Goal: Task Accomplishment & Management: Manage account settings

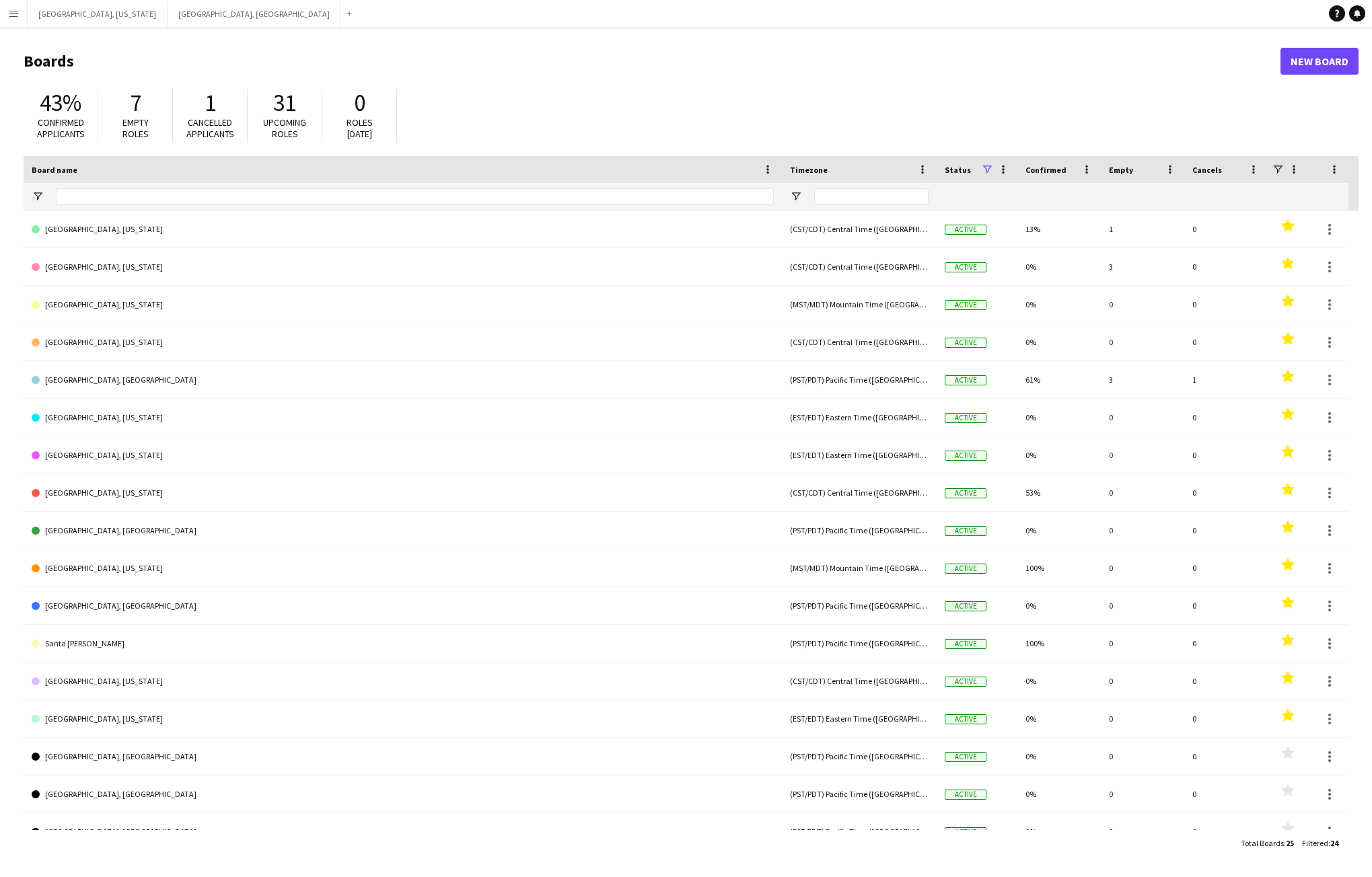
click at [16, 20] on button "Menu" at bounding box center [13, 13] width 27 height 27
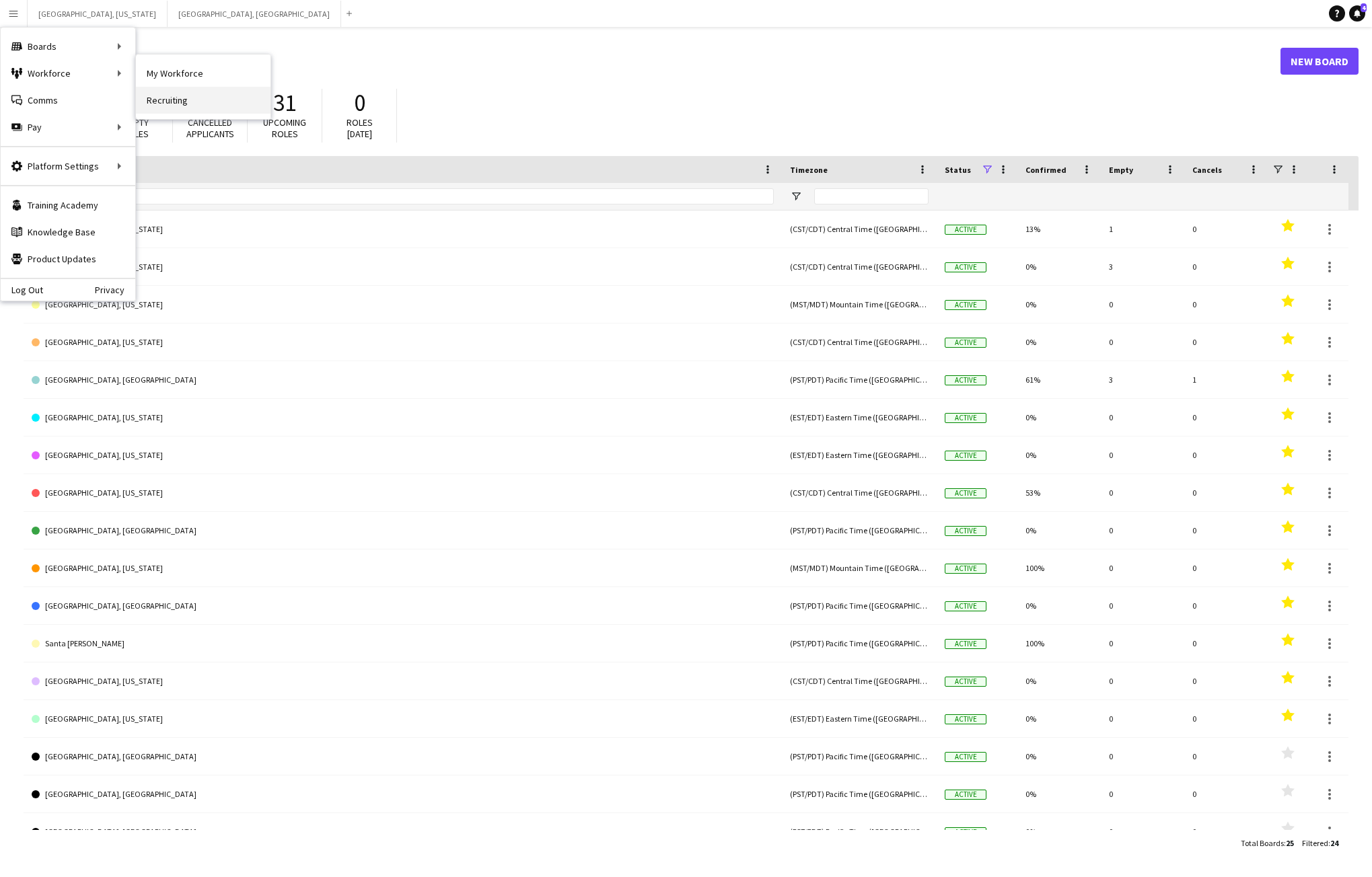
click at [182, 101] on link "Recruiting" at bounding box center [202, 101] width 134 height 27
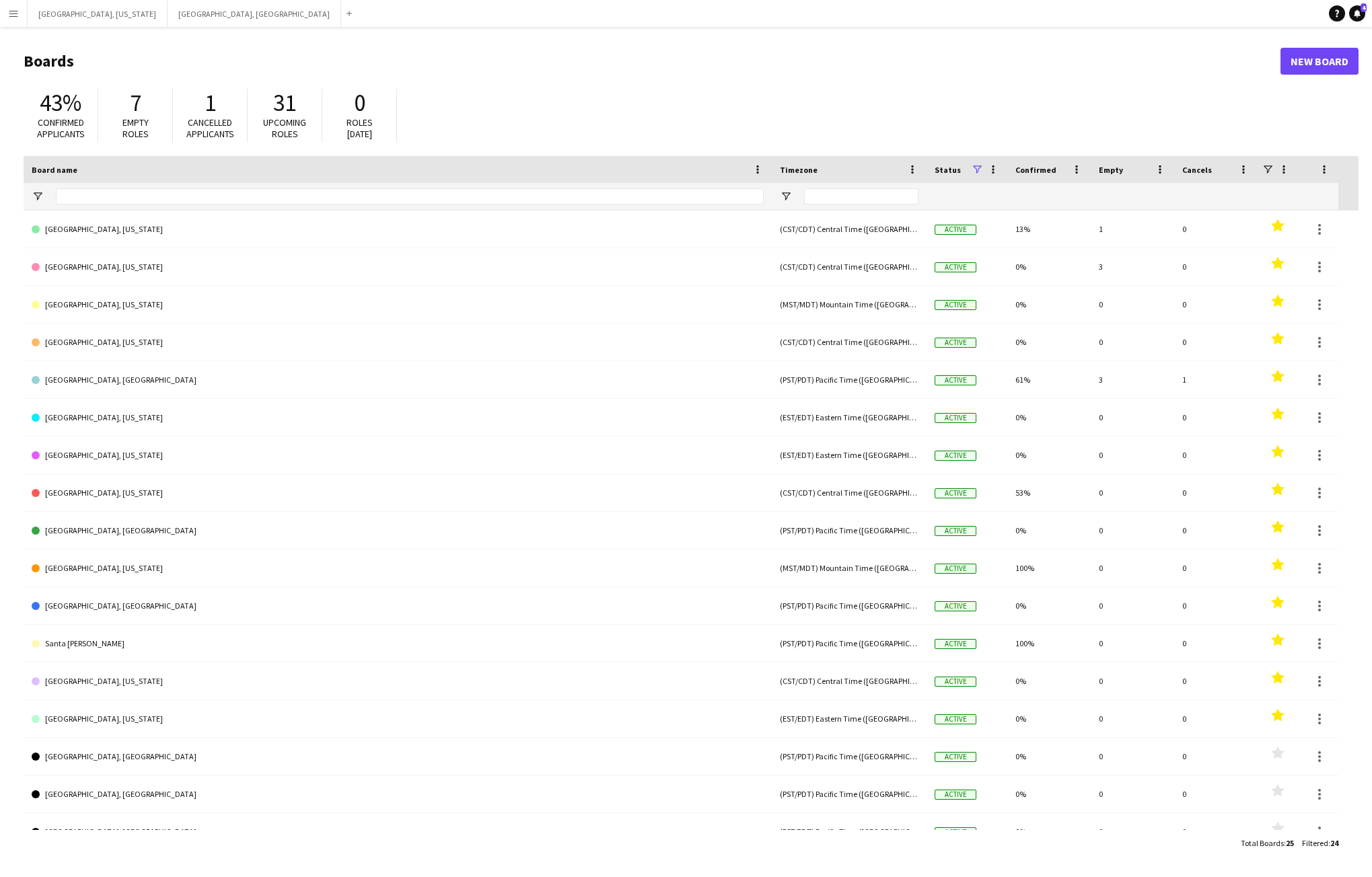
click at [13, 10] on app-icon "Menu" at bounding box center [13, 13] width 11 height 11
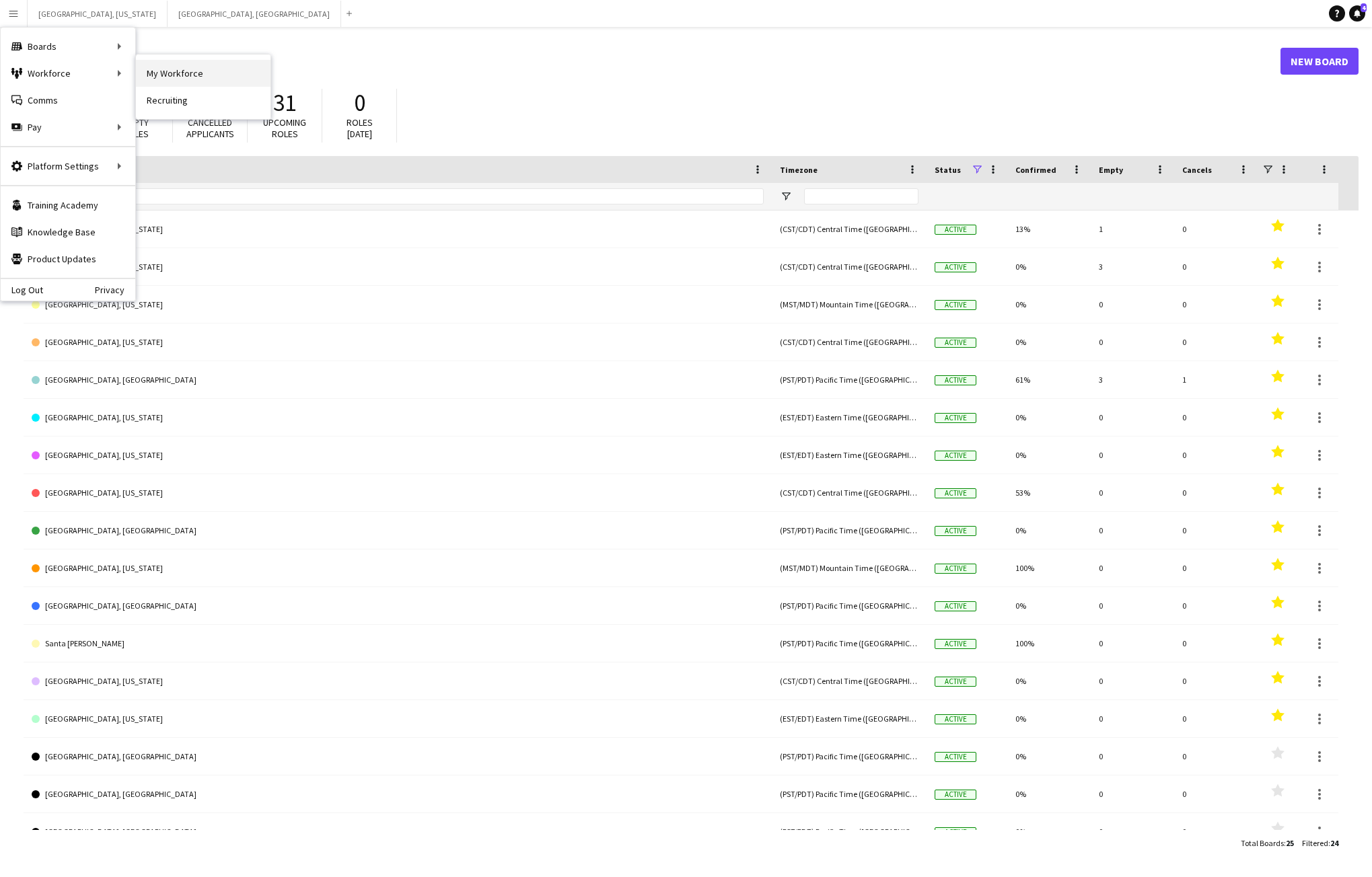
click at [176, 69] on link "My Workforce" at bounding box center [202, 74] width 134 height 27
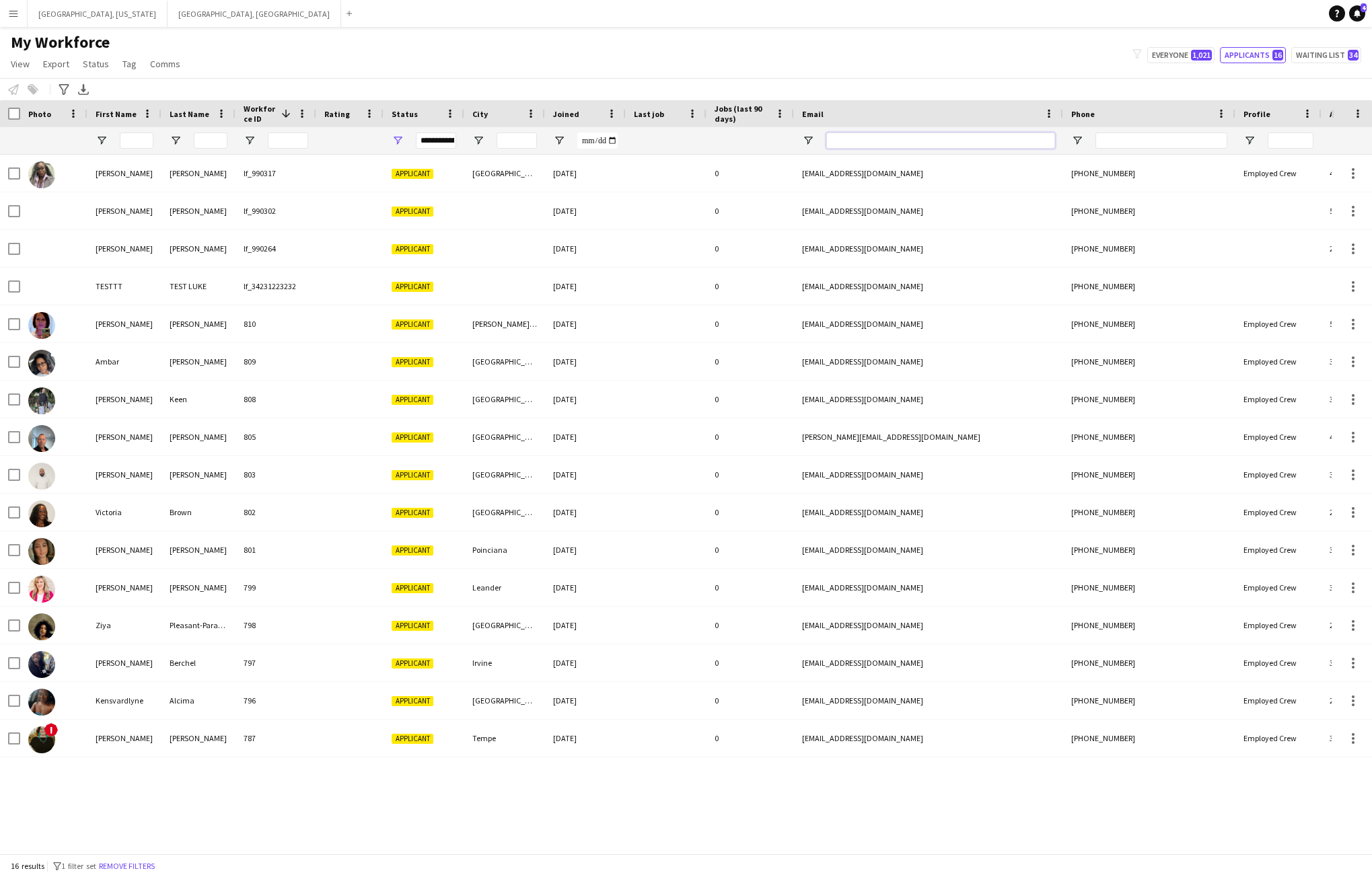
click at [875, 139] on input "Email Filter Input" at bounding box center [940, 140] width 229 height 16
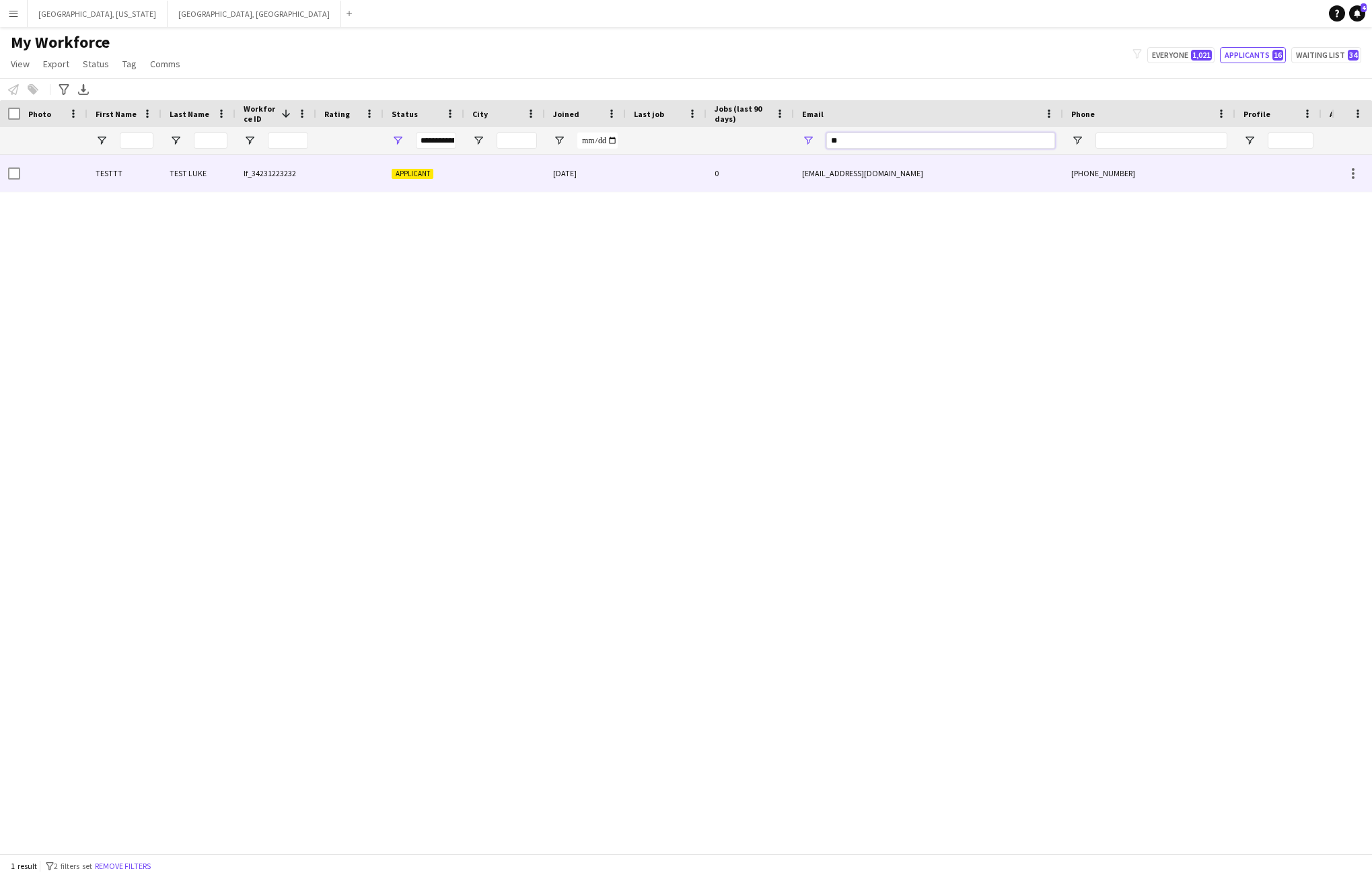
type input "**"
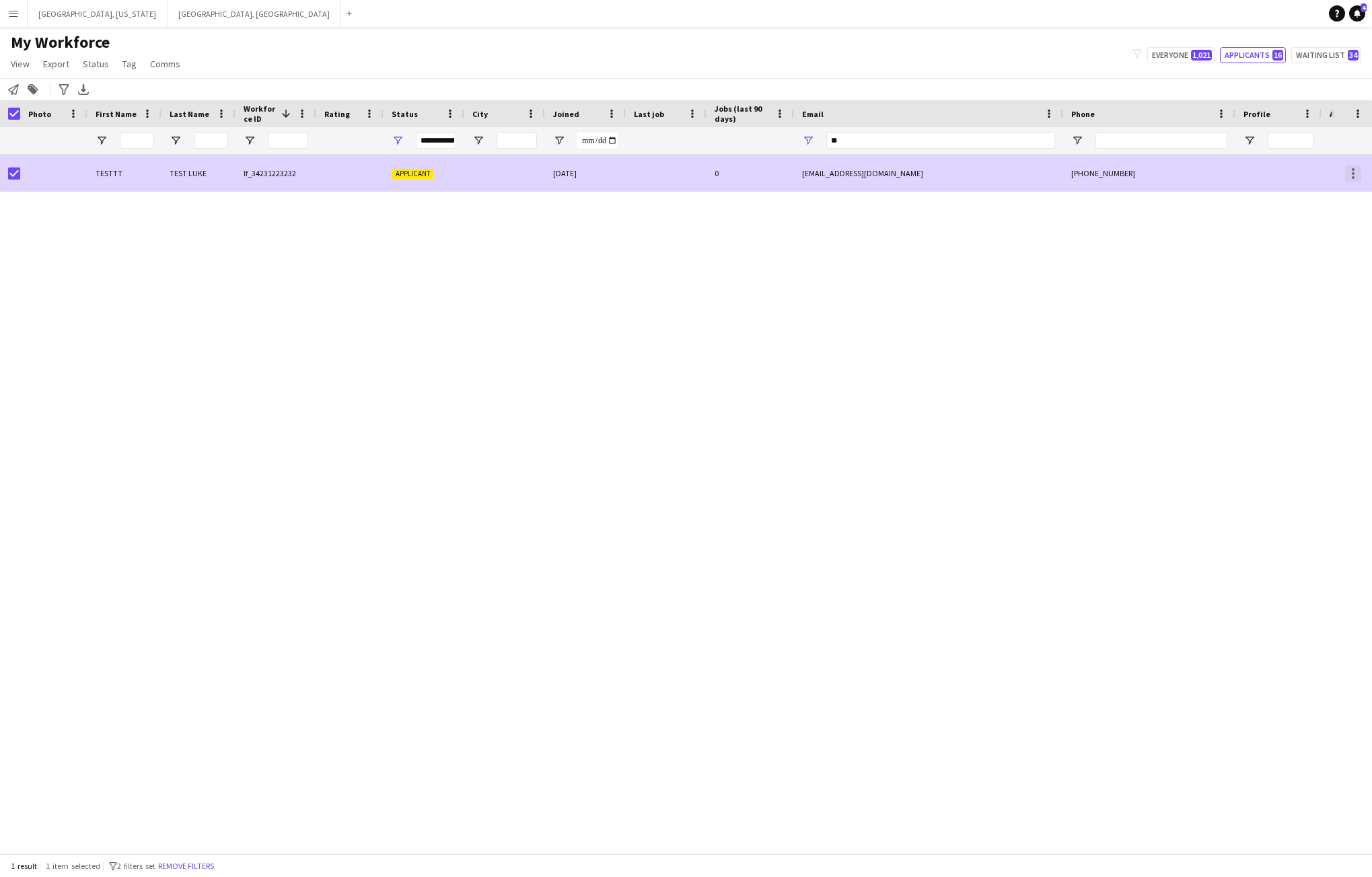
click at [1361, 169] on div at bounding box center [1352, 173] width 40 height 37
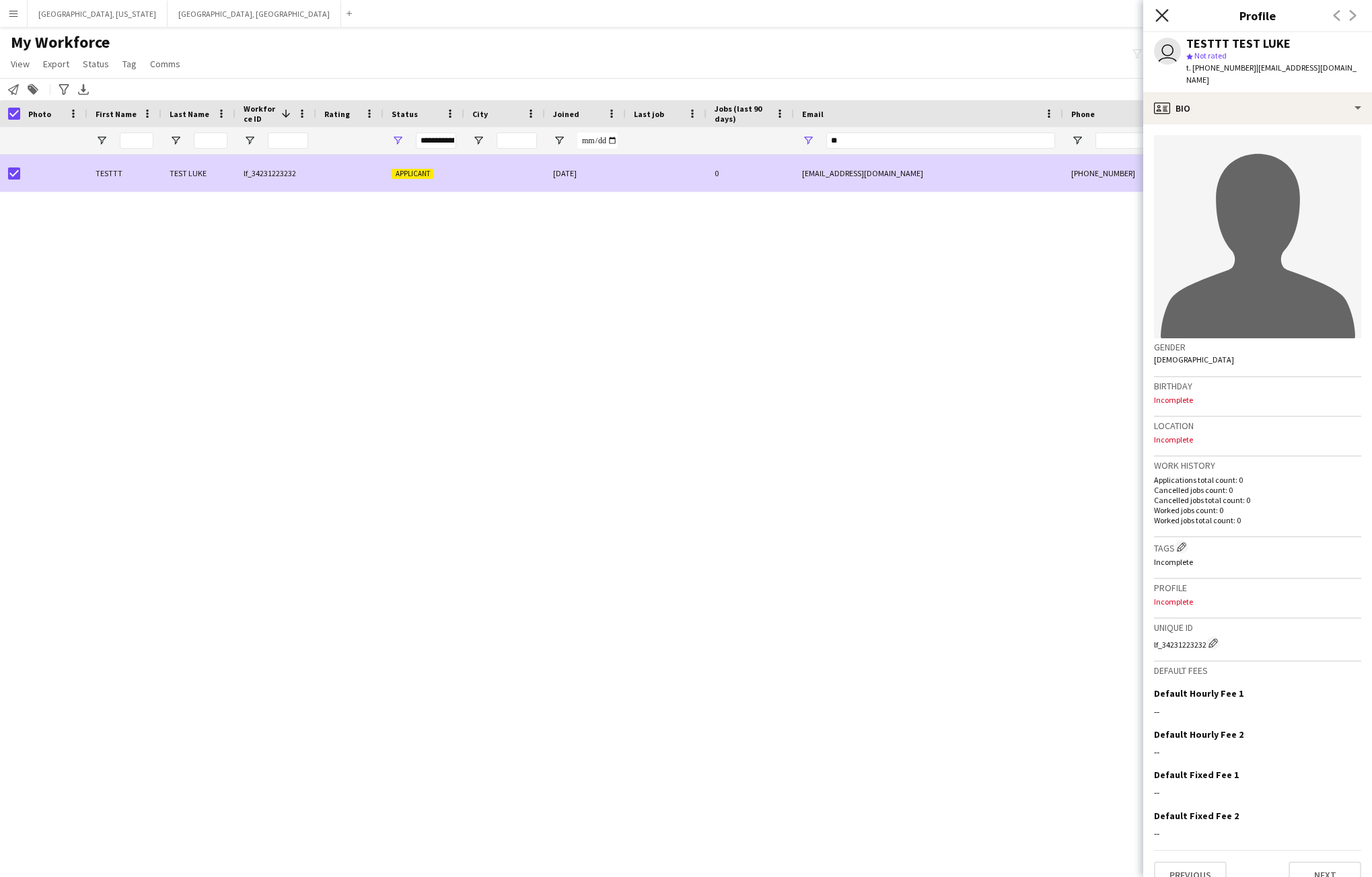
click at [1163, 13] on icon "Close pop-in" at bounding box center [1161, 15] width 13 height 13
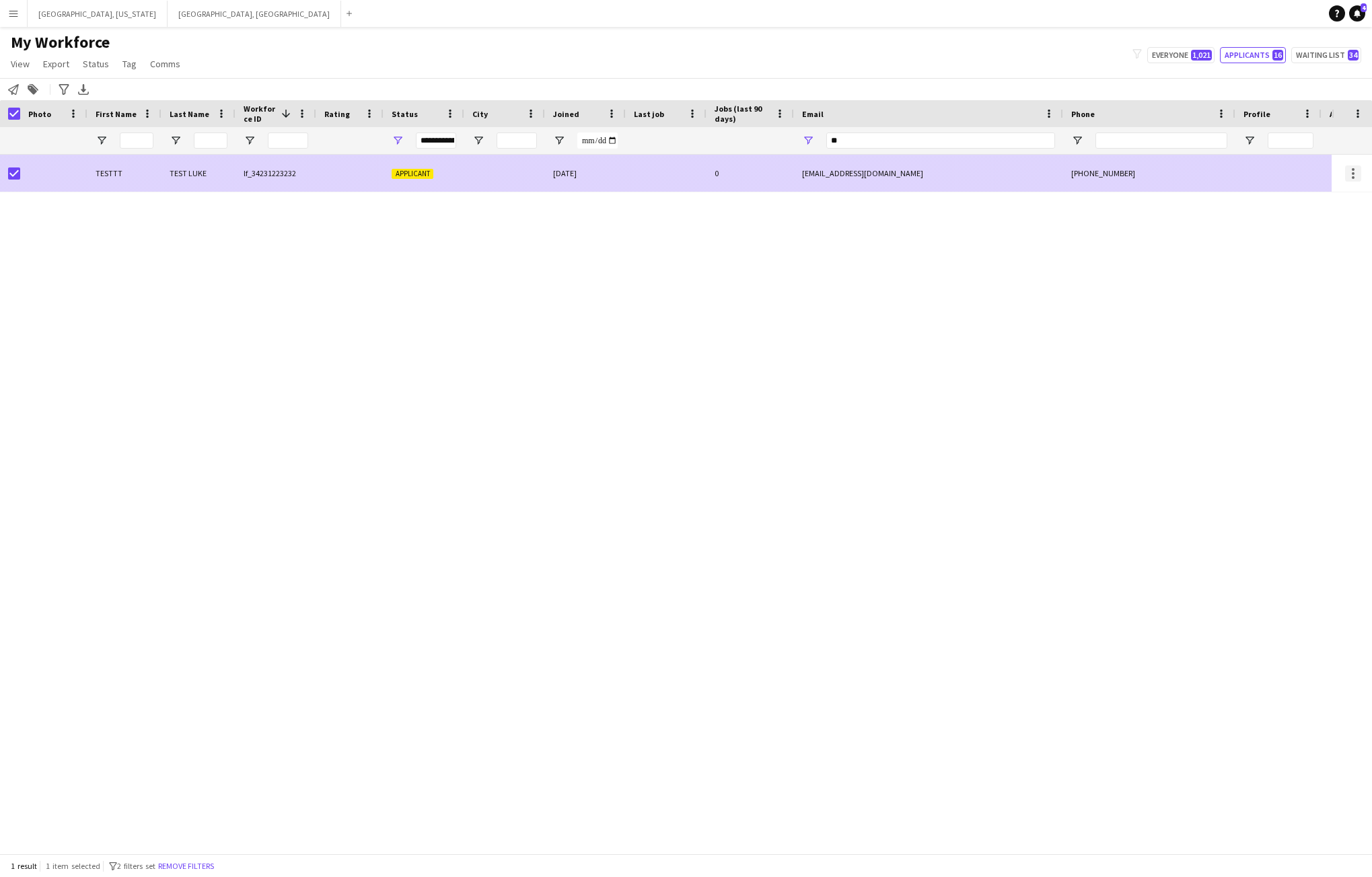
click at [1352, 170] on div at bounding box center [1353, 169] width 3 height 3
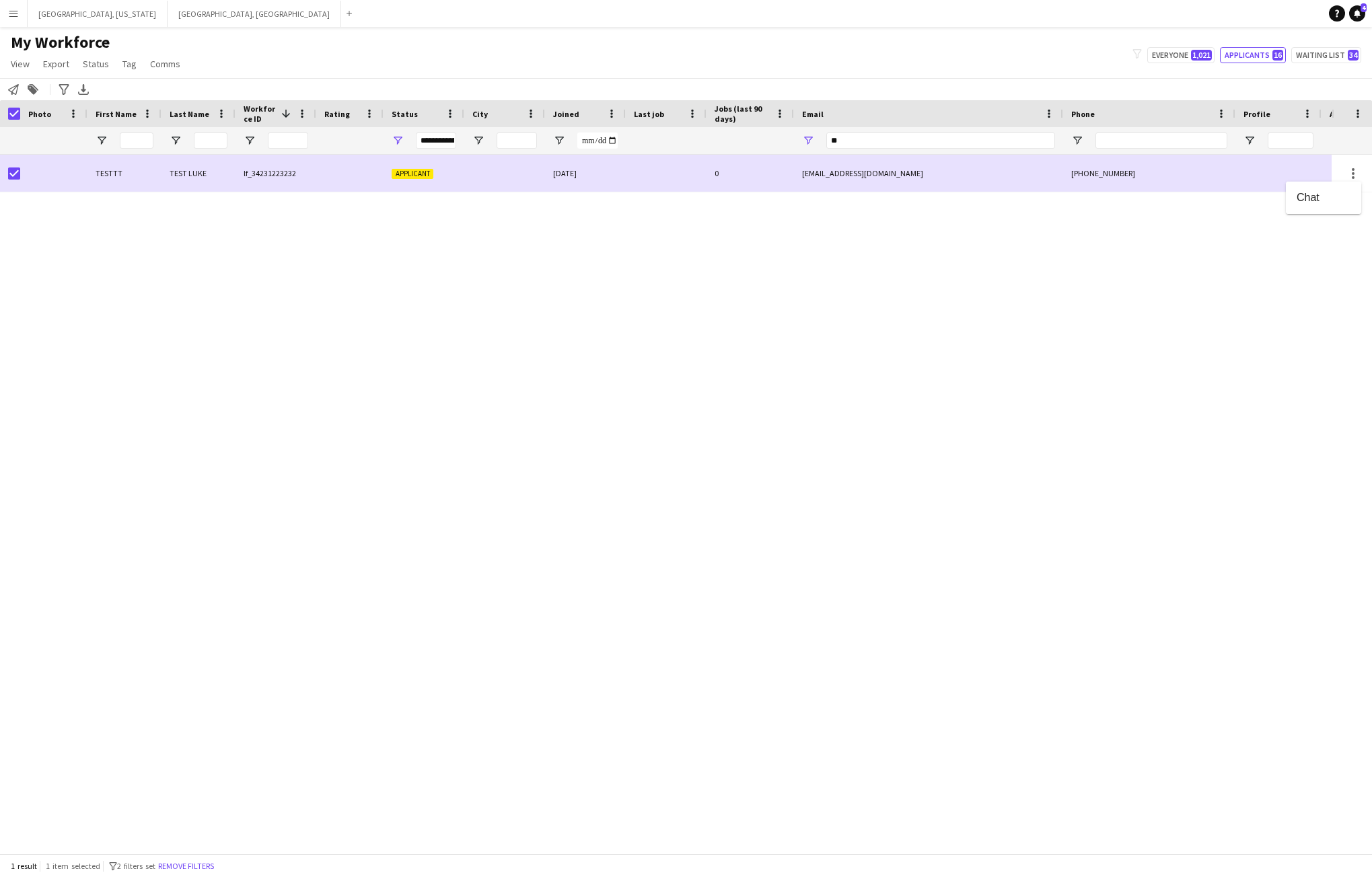
click at [1047, 210] on div at bounding box center [686, 438] width 1372 height 877
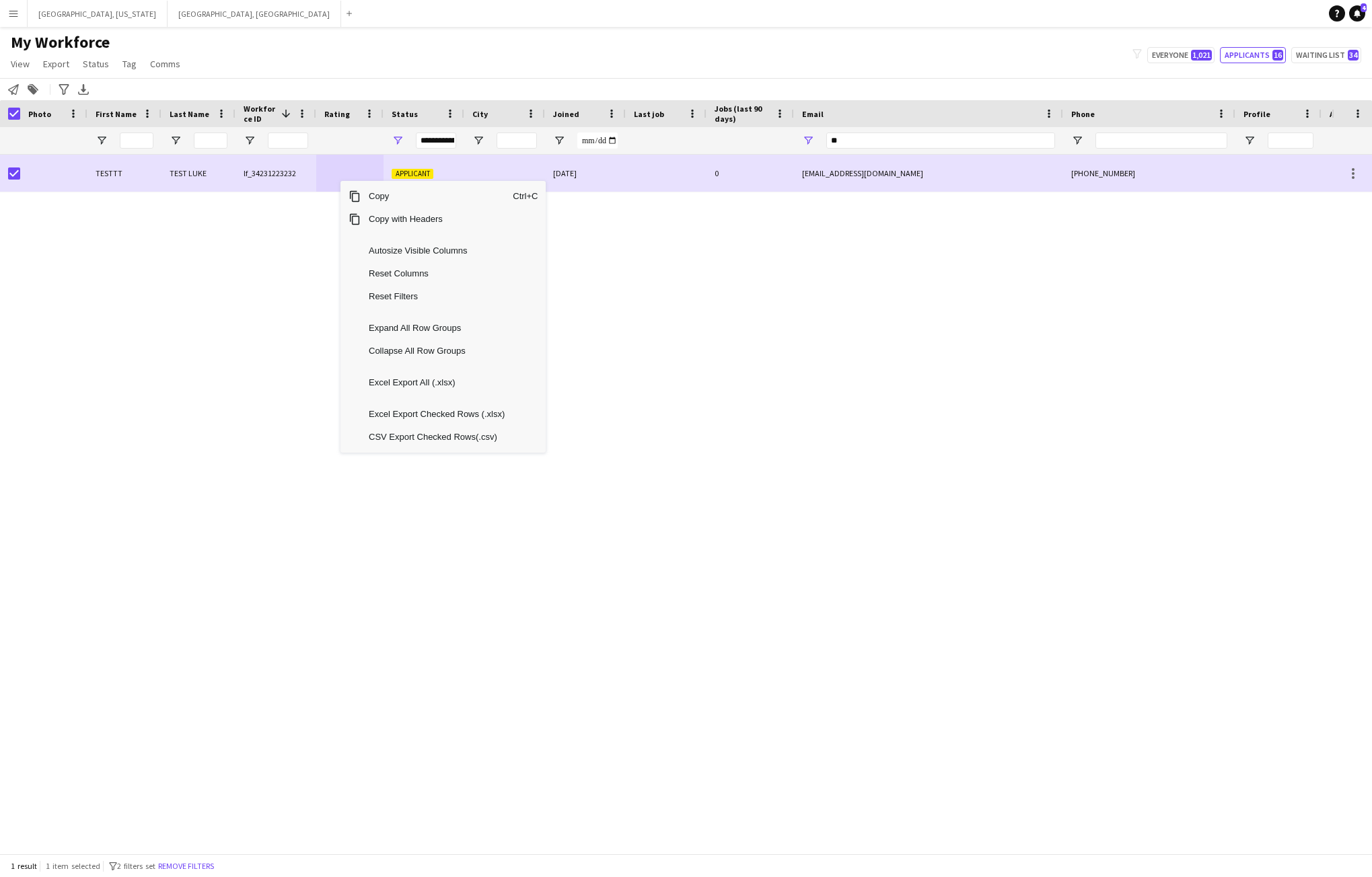
drag, startPoint x: 203, startPoint y: 258, endPoint x: 211, endPoint y: 260, distance: 8.2
click at [204, 259] on div "TESTTT TEST LUKE lf_34231223232 Applicant [DATE] 0 [EMAIL_ADDRESS][DOMAIN_NAME]…" at bounding box center [665, 499] width 1332 height 689
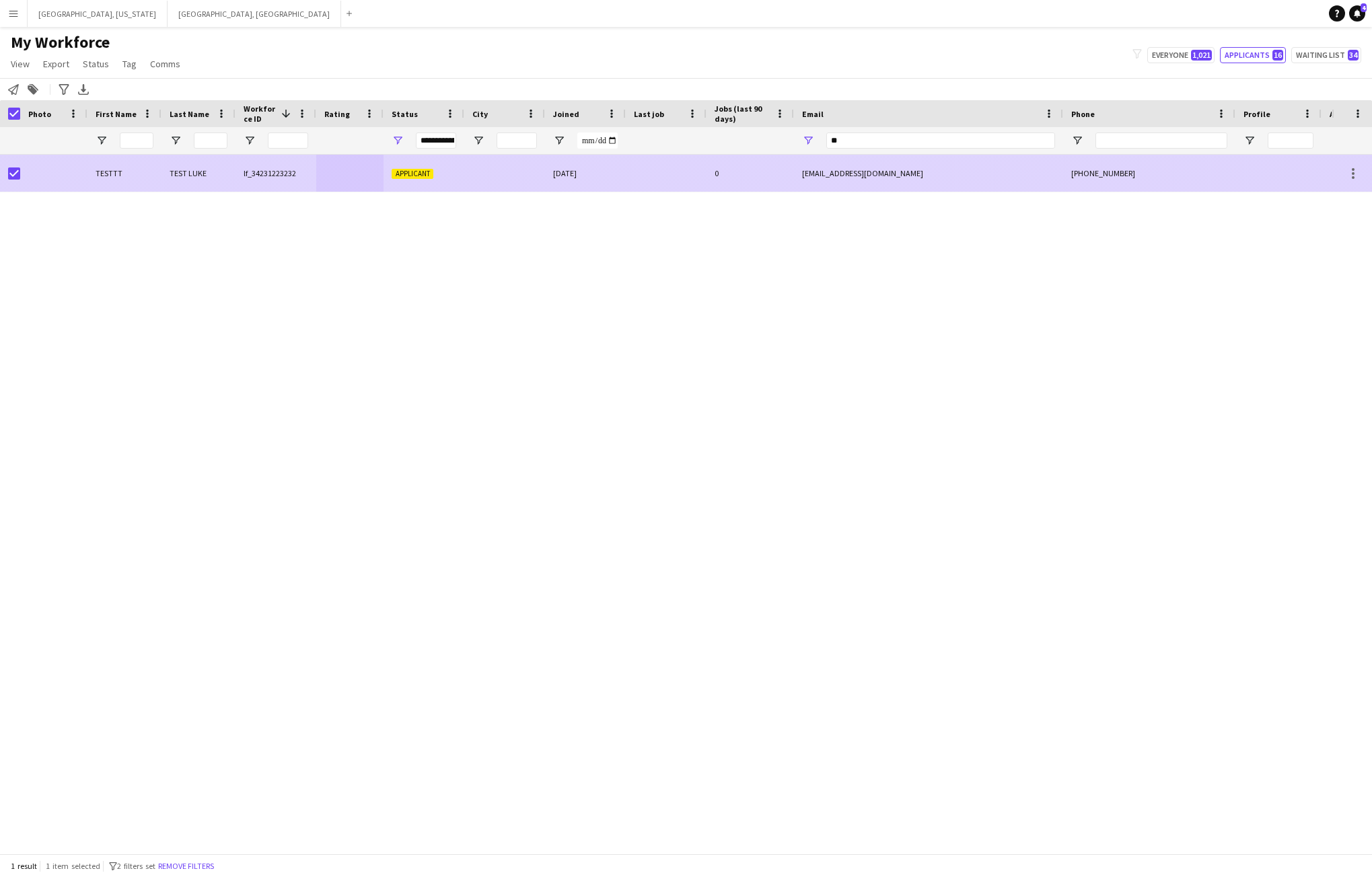
click at [5, 176] on div at bounding box center [10, 173] width 20 height 37
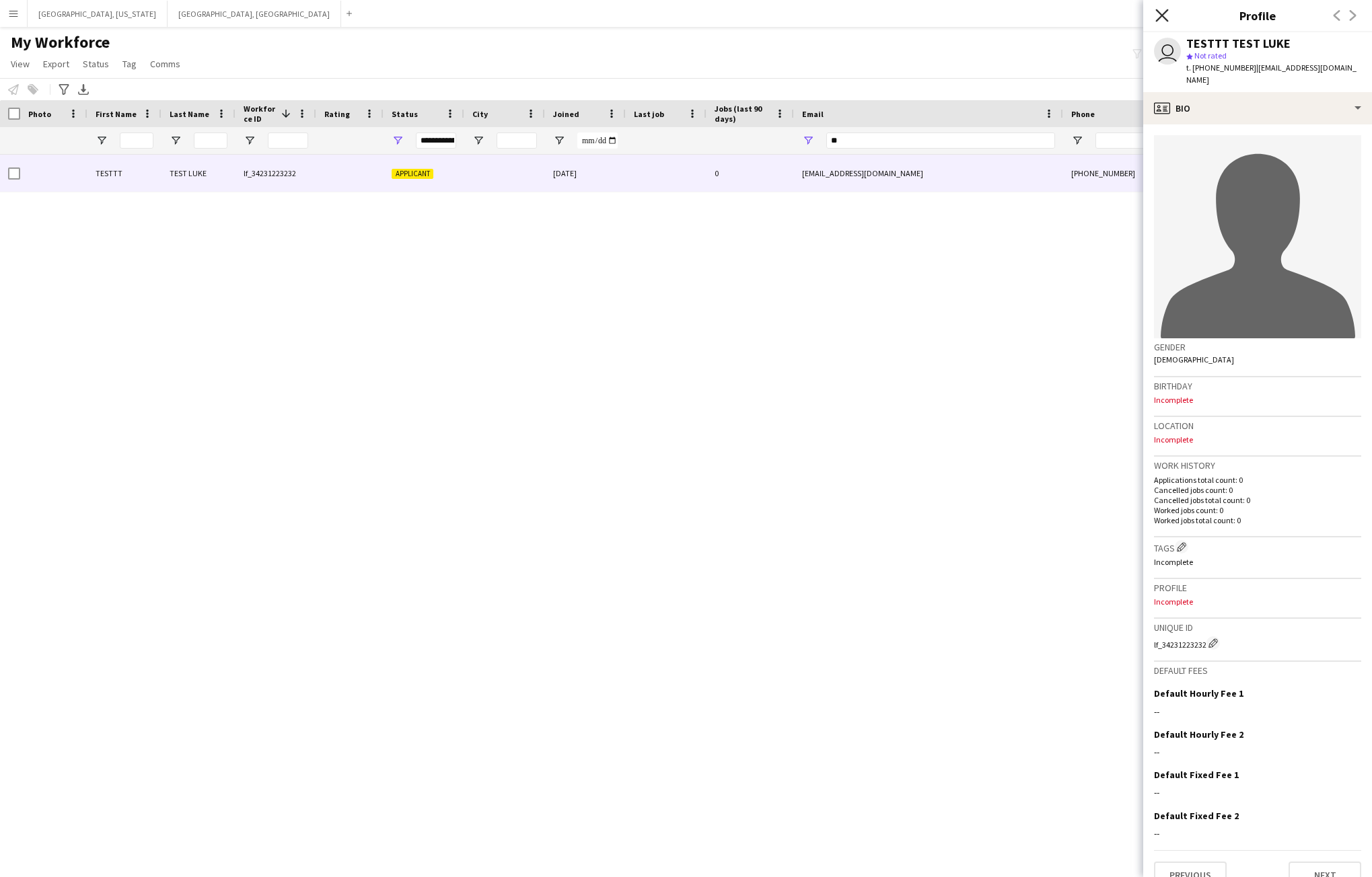
click at [1168, 13] on icon "Close pop-in" at bounding box center [1161, 15] width 13 height 13
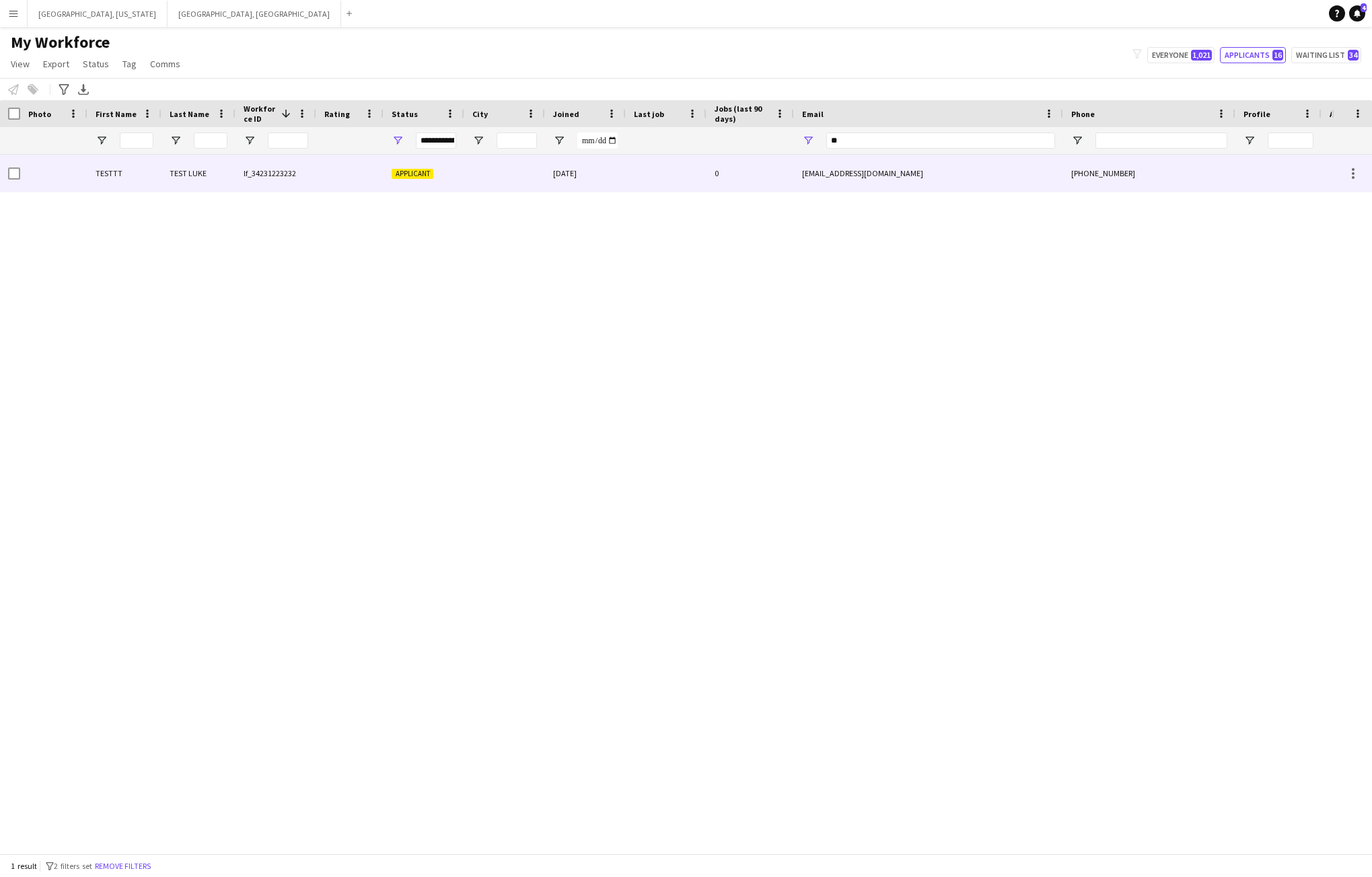
click at [252, 173] on div "lf_34231223232" at bounding box center [276, 173] width 81 height 37
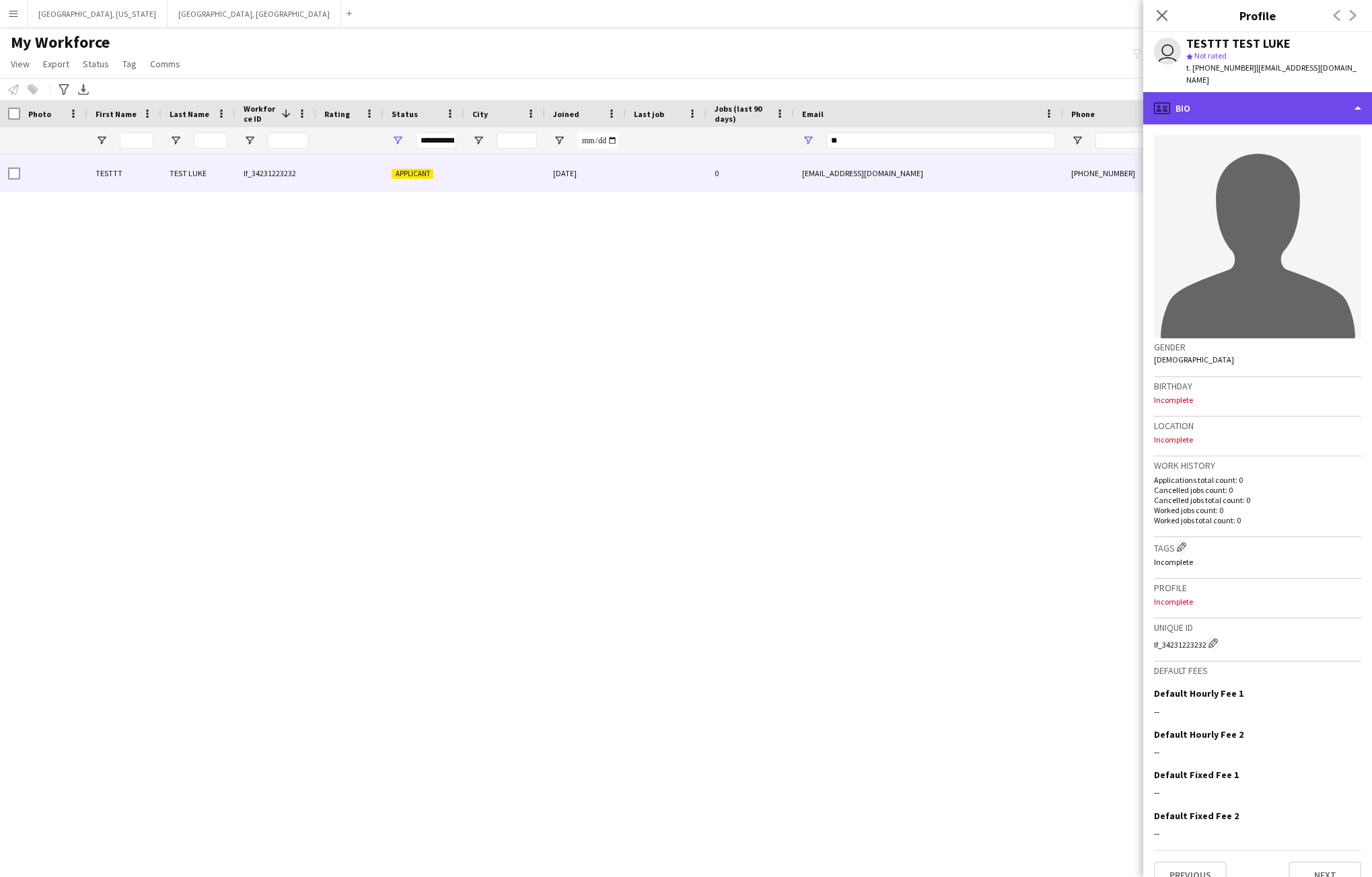
click at [1359, 99] on div "profile Bio" at bounding box center [1257, 109] width 229 height 32
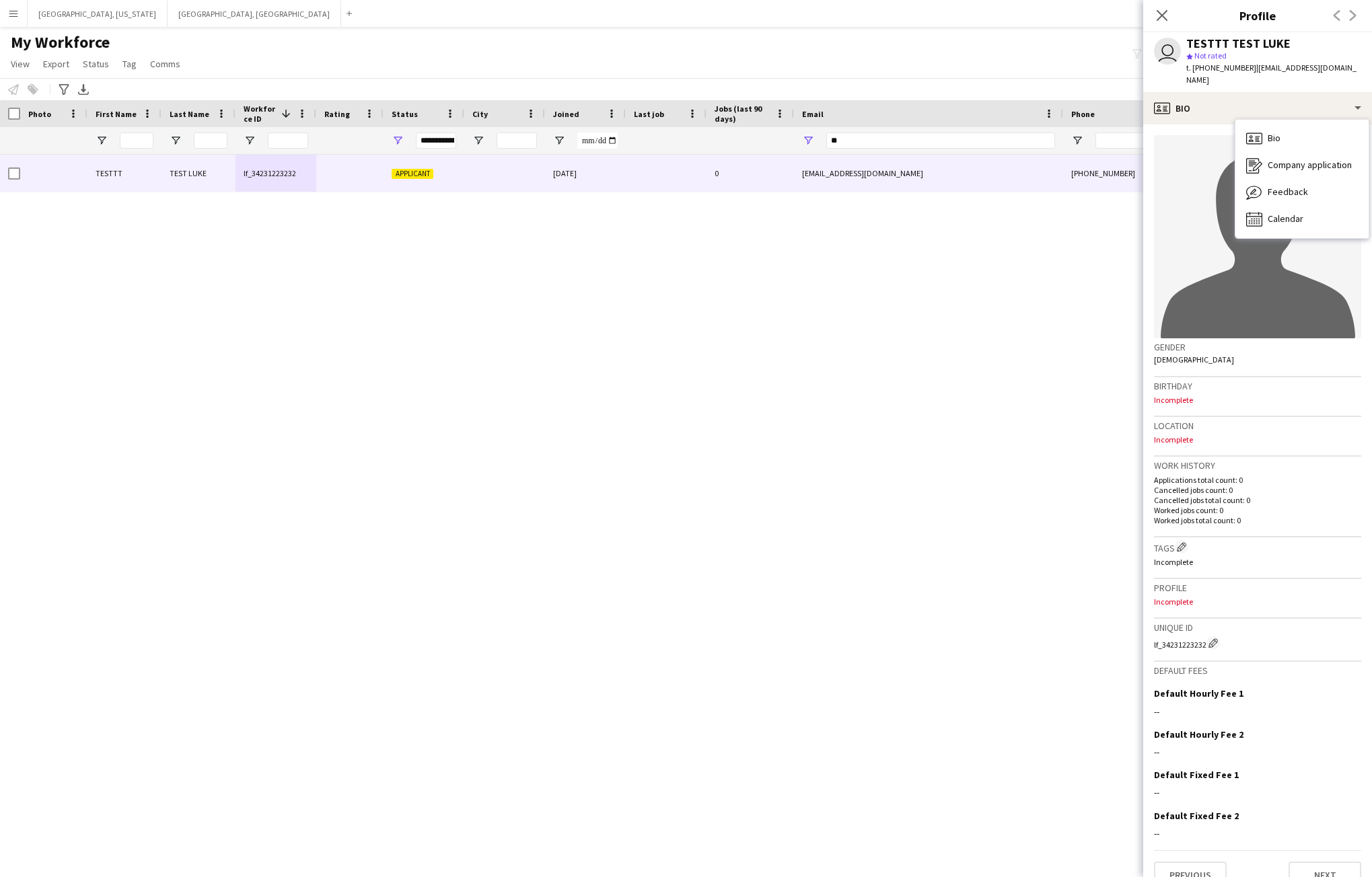
click at [1174, 11] on div "Close pop-in" at bounding box center [1162, 16] width 38 height 31
